Goal: Check status: Check status

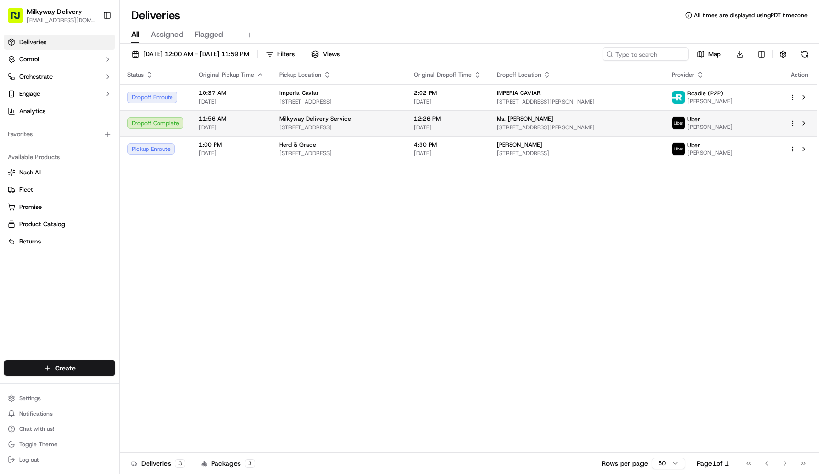
click at [328, 117] on span "Milkyway Delivery Service" at bounding box center [315, 119] width 72 height 8
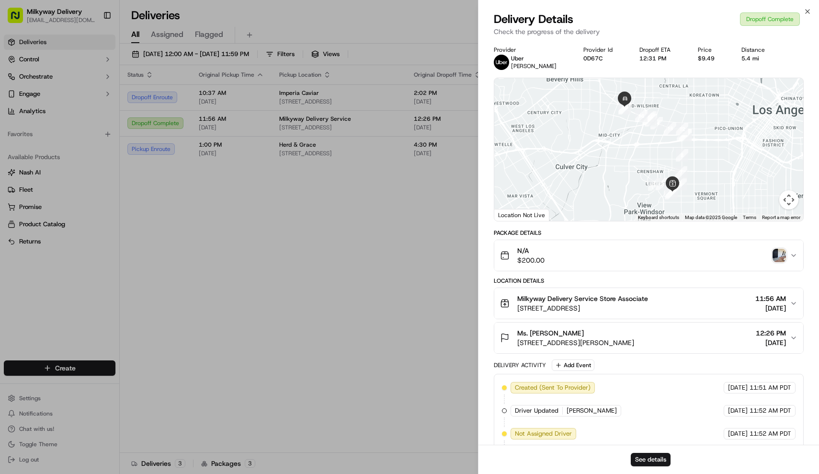
click at [784, 260] on img "button" at bounding box center [779, 255] width 13 height 13
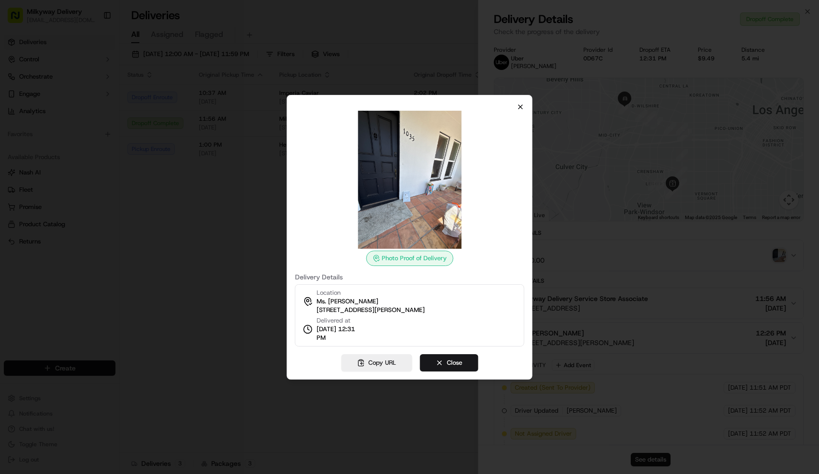
click at [520, 106] on icon "button" at bounding box center [521, 107] width 8 height 8
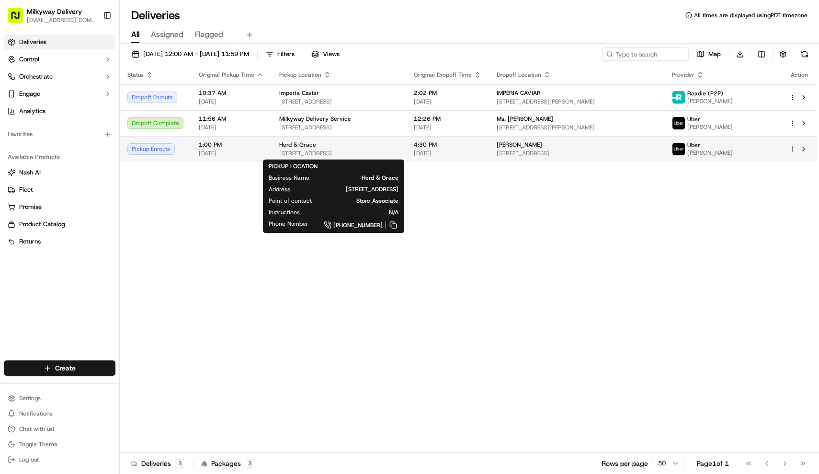
click at [336, 146] on div "Herd & Grace" at bounding box center [338, 145] width 119 height 8
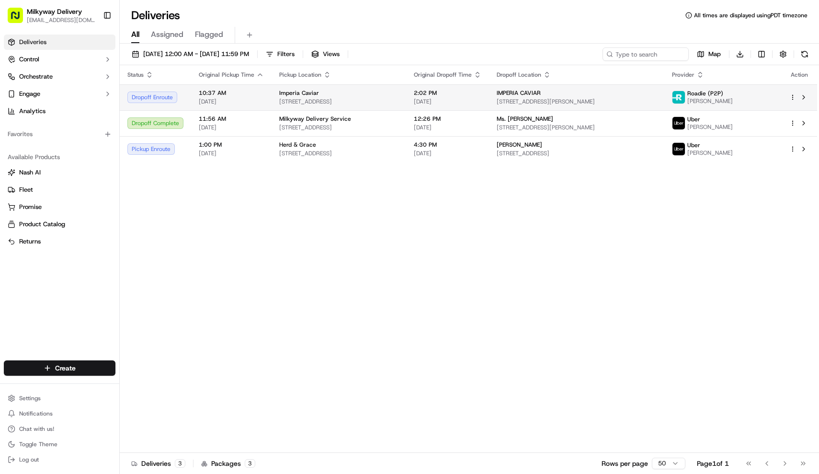
click at [308, 103] on span "[STREET_ADDRESS]" at bounding box center [338, 102] width 119 height 8
click at [303, 101] on span "[STREET_ADDRESS]" at bounding box center [338, 102] width 119 height 8
click at [248, 49] on button "[DATE] 12:00 AM - [DATE] 11:59 PM" at bounding box center [190, 53] width 126 height 13
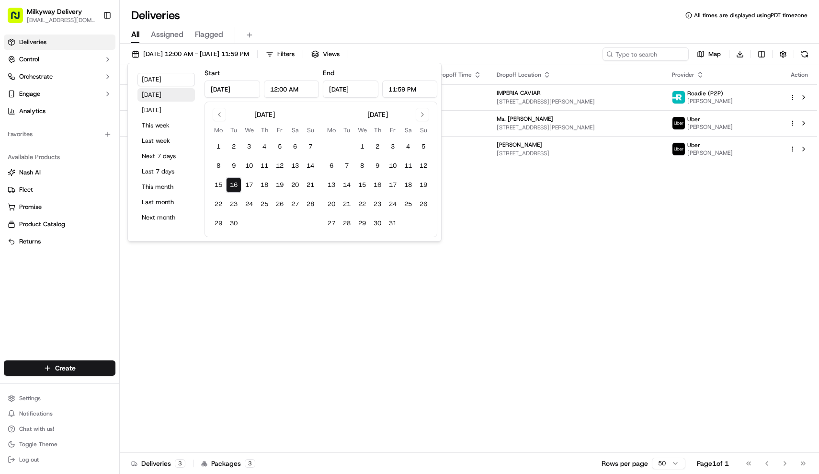
click at [166, 93] on button "[DATE]" at bounding box center [165, 94] width 57 height 13
type input "[DATE]"
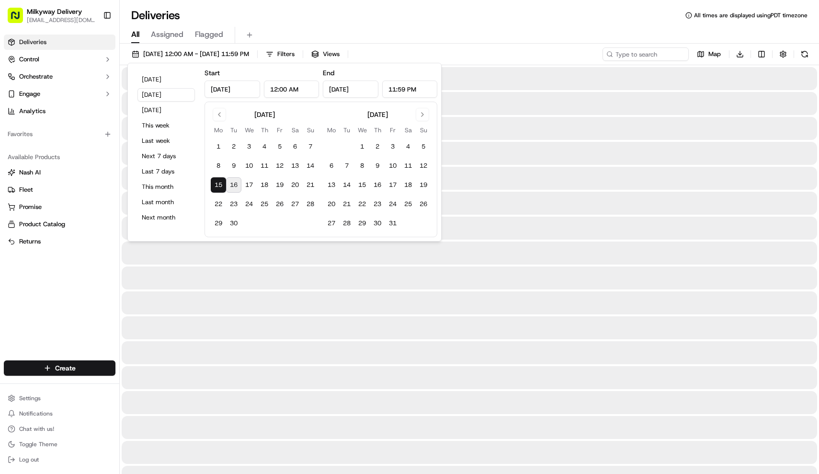
click at [353, 31] on div "All Assigned Flagged" at bounding box center [469, 35] width 699 height 17
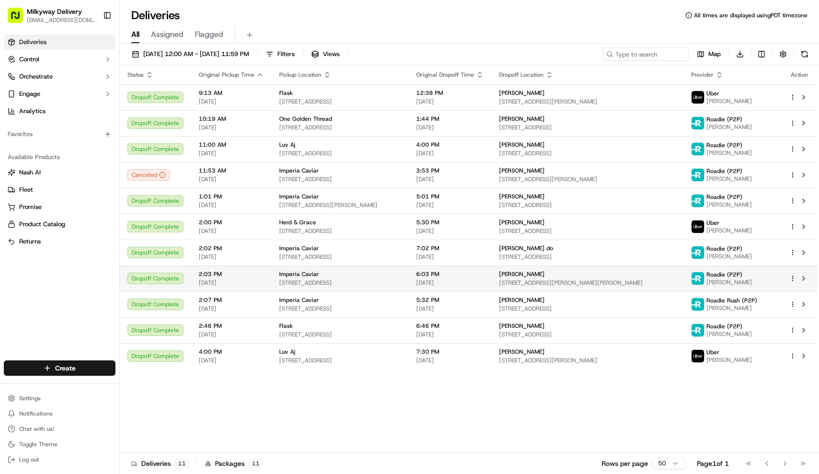
click at [322, 278] on div "Imperia Caviar [STREET_ADDRESS]" at bounding box center [340, 278] width 122 height 16
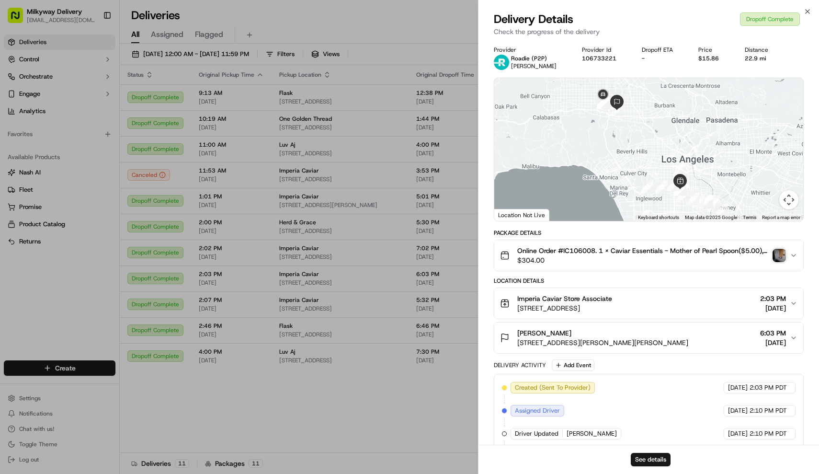
click at [782, 257] on img "button" at bounding box center [779, 255] width 13 height 13
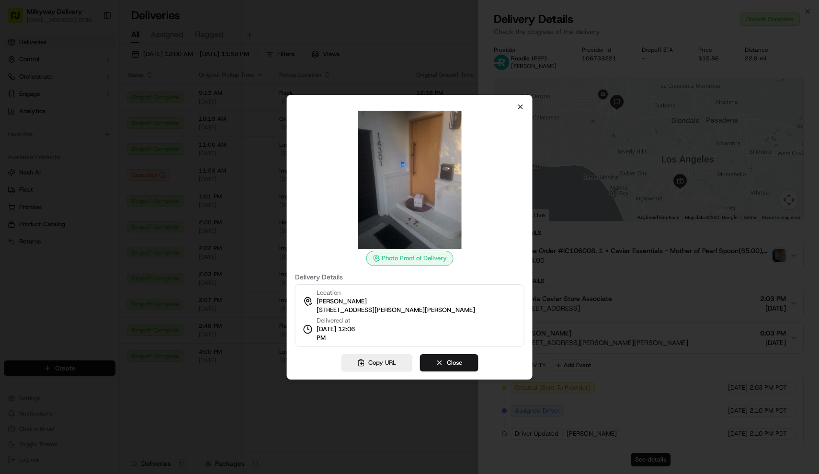
click at [523, 108] on icon "button" at bounding box center [521, 107] width 8 height 8
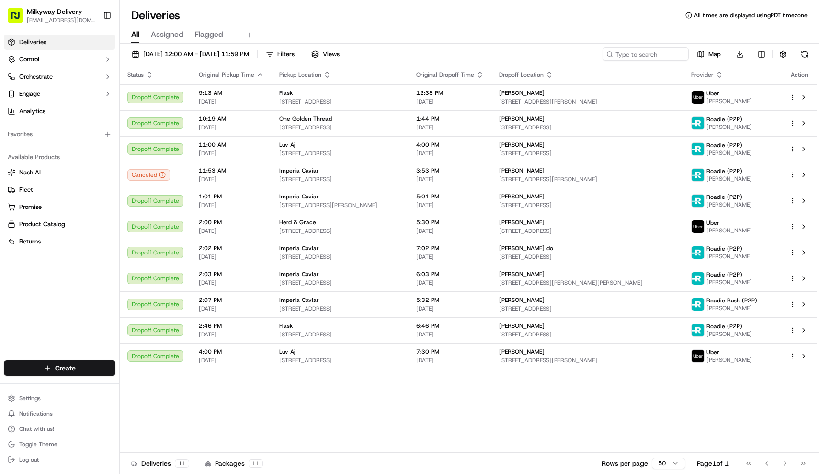
click at [369, 265] on td "Imperia Caviar [STREET_ADDRESS]" at bounding box center [340, 252] width 137 height 26
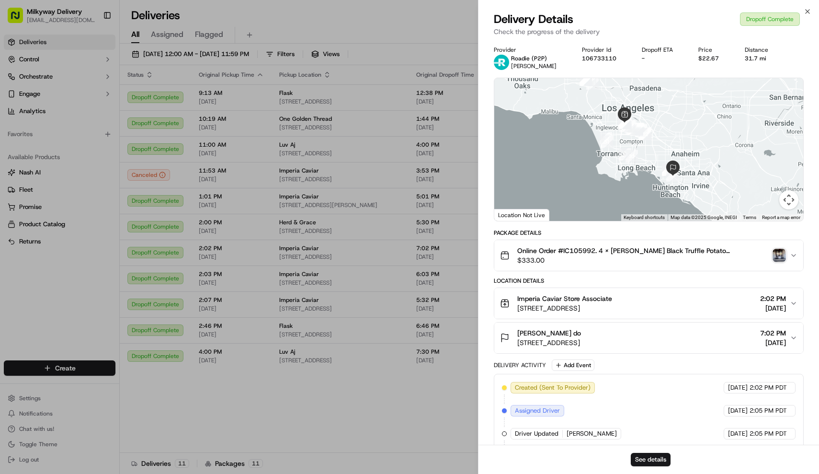
click at [542, 254] on span "Online Order #IC105992. 4 x [PERSON_NAME] Black Truffle Potato Chips($32.00), 2…" at bounding box center [643, 251] width 252 height 10
